Goal: Information Seeking & Learning: Learn about a topic

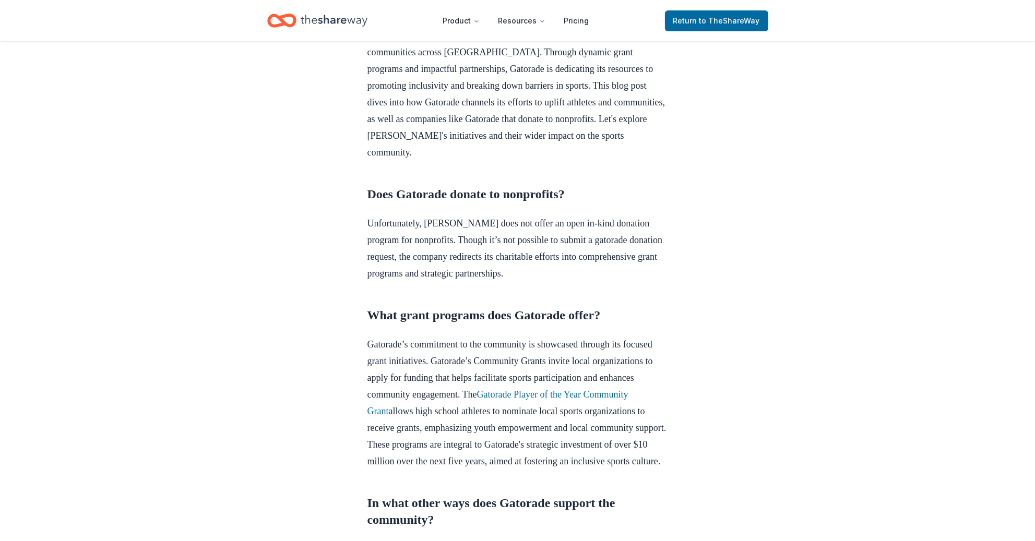
scroll to position [352, 0]
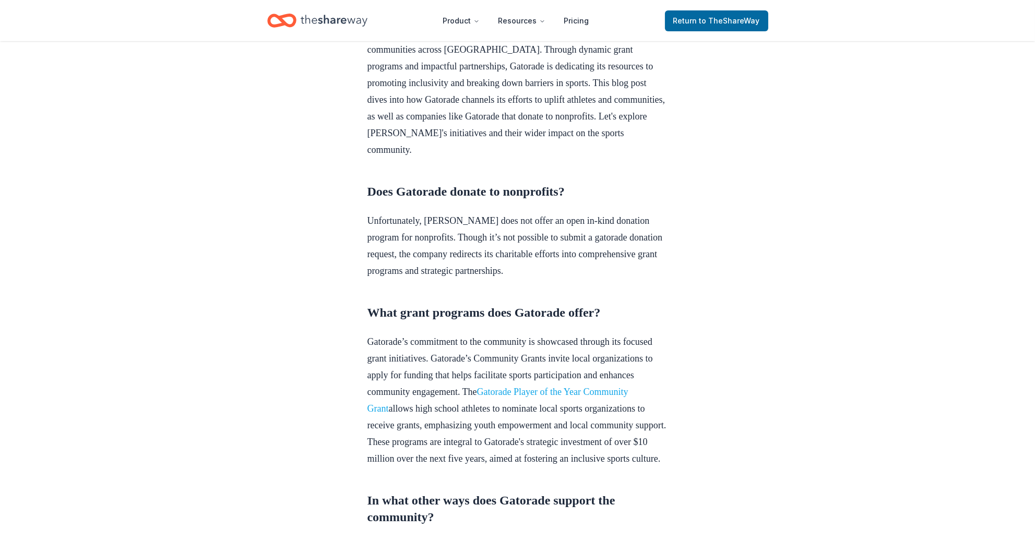
click at [417, 408] on link "Gatorade Player of the Year Community Grant" at bounding box center [498, 400] width 261 height 27
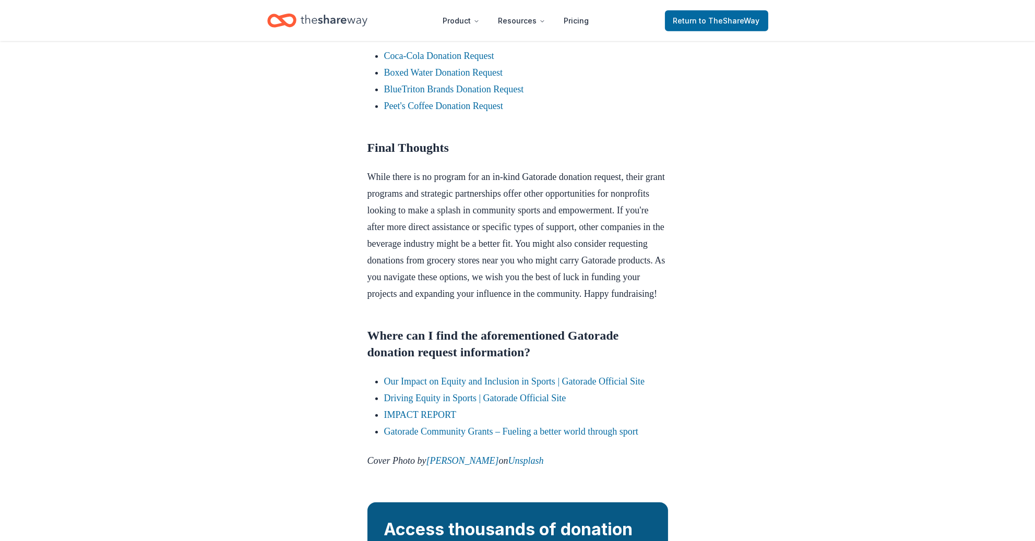
scroll to position [1056, 0]
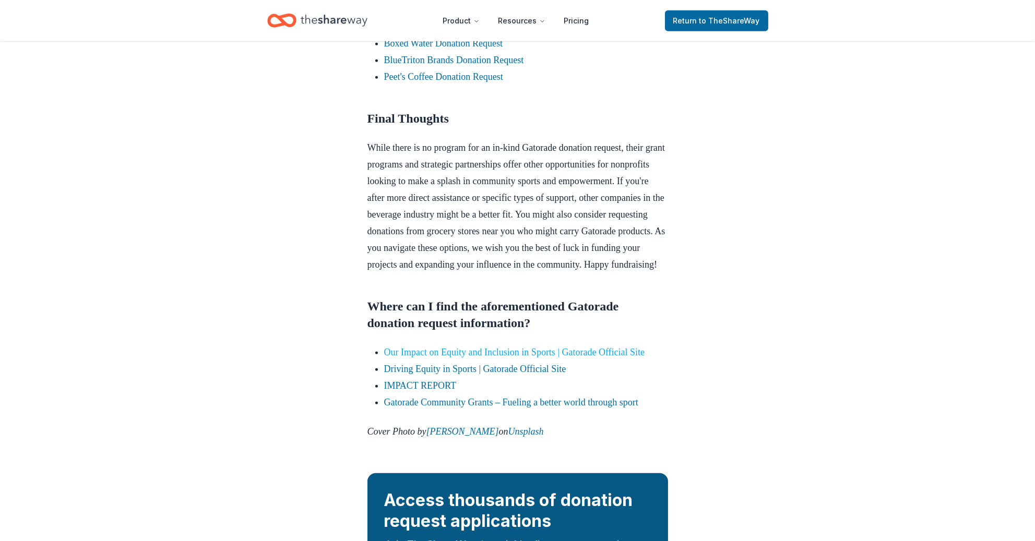
click at [471, 358] on link "Our Impact on Equity and Inclusion in Sports | Gatorade Official Site" at bounding box center [514, 352] width 261 height 10
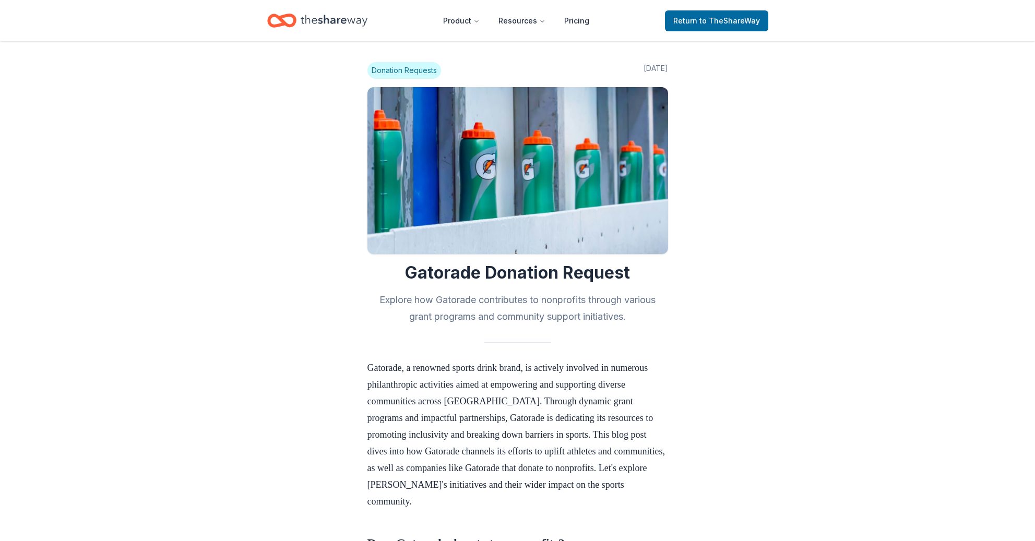
scroll to position [1056, 0]
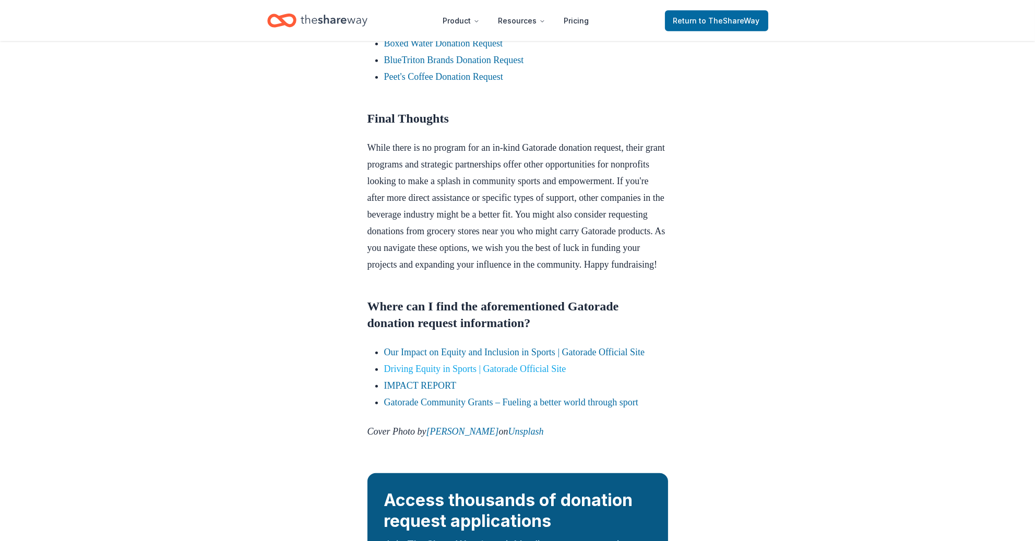
click at [456, 374] on link "Driving Equity in Sports | Gatorade Official Site" at bounding box center [475, 369] width 182 height 10
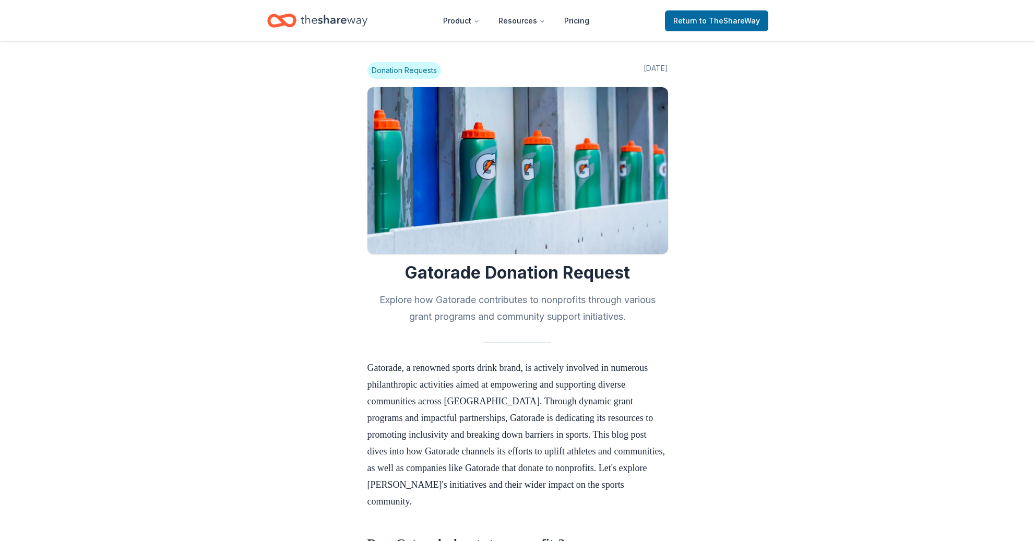
scroll to position [1056, 0]
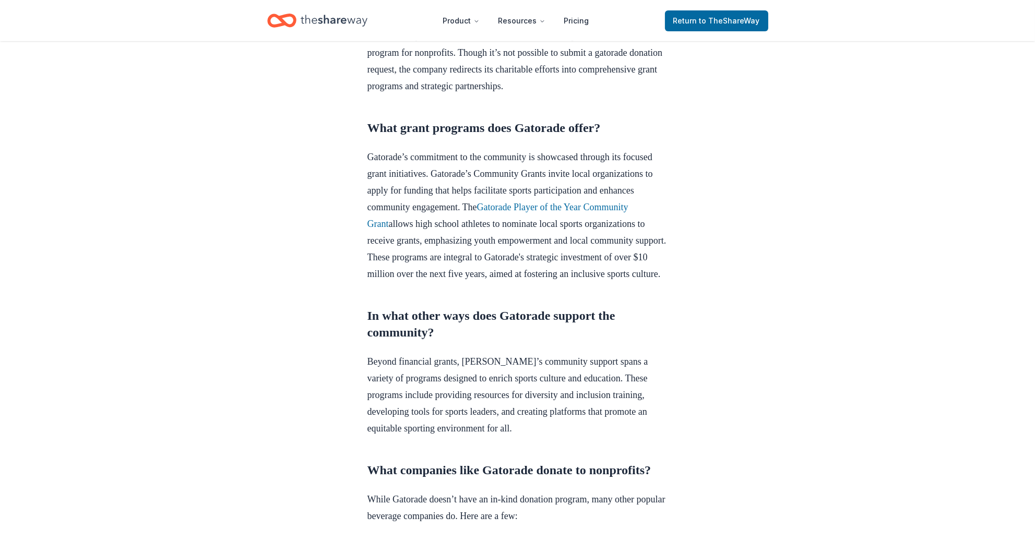
scroll to position [557, 0]
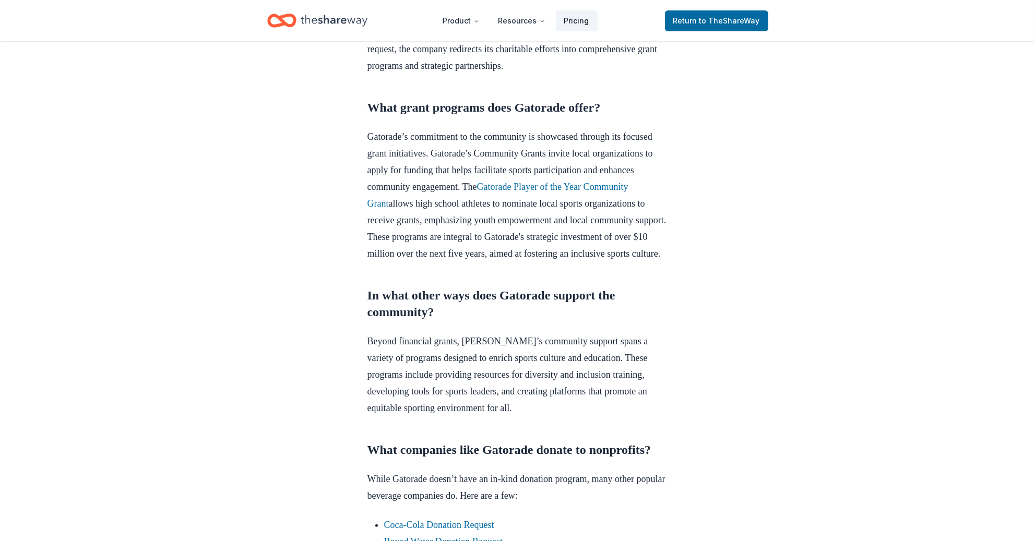
click at [573, 19] on link "Pricing" at bounding box center [577, 20] width 42 height 21
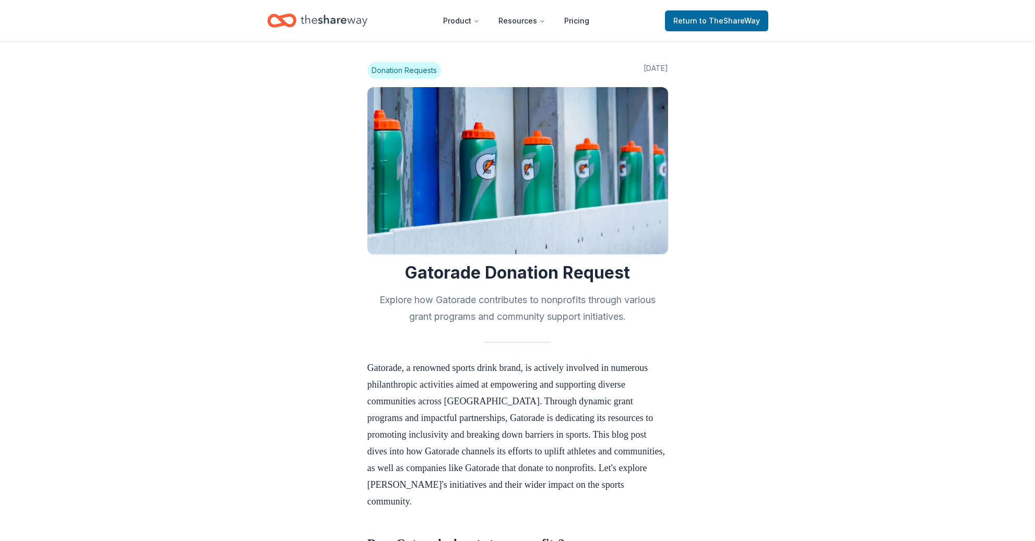
scroll to position [557, 0]
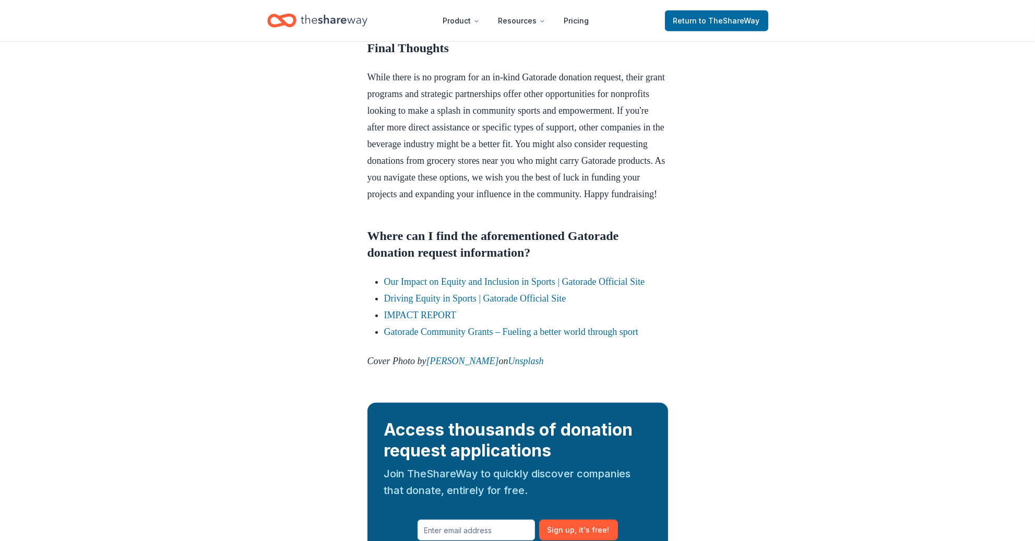
scroll to position [1128, 0]
